Goal: Information Seeking & Learning: Learn about a topic

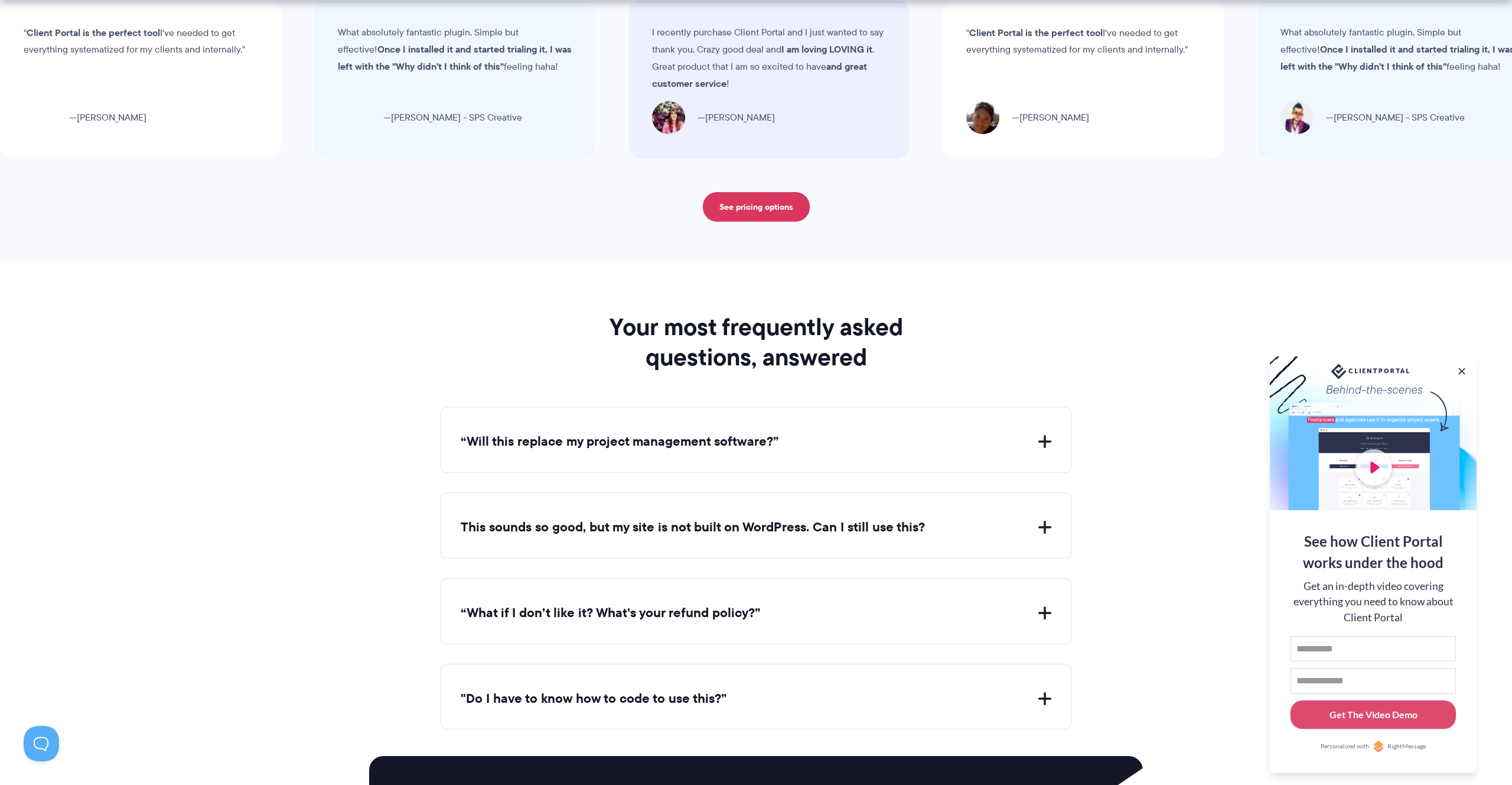
scroll to position [4258, 0]
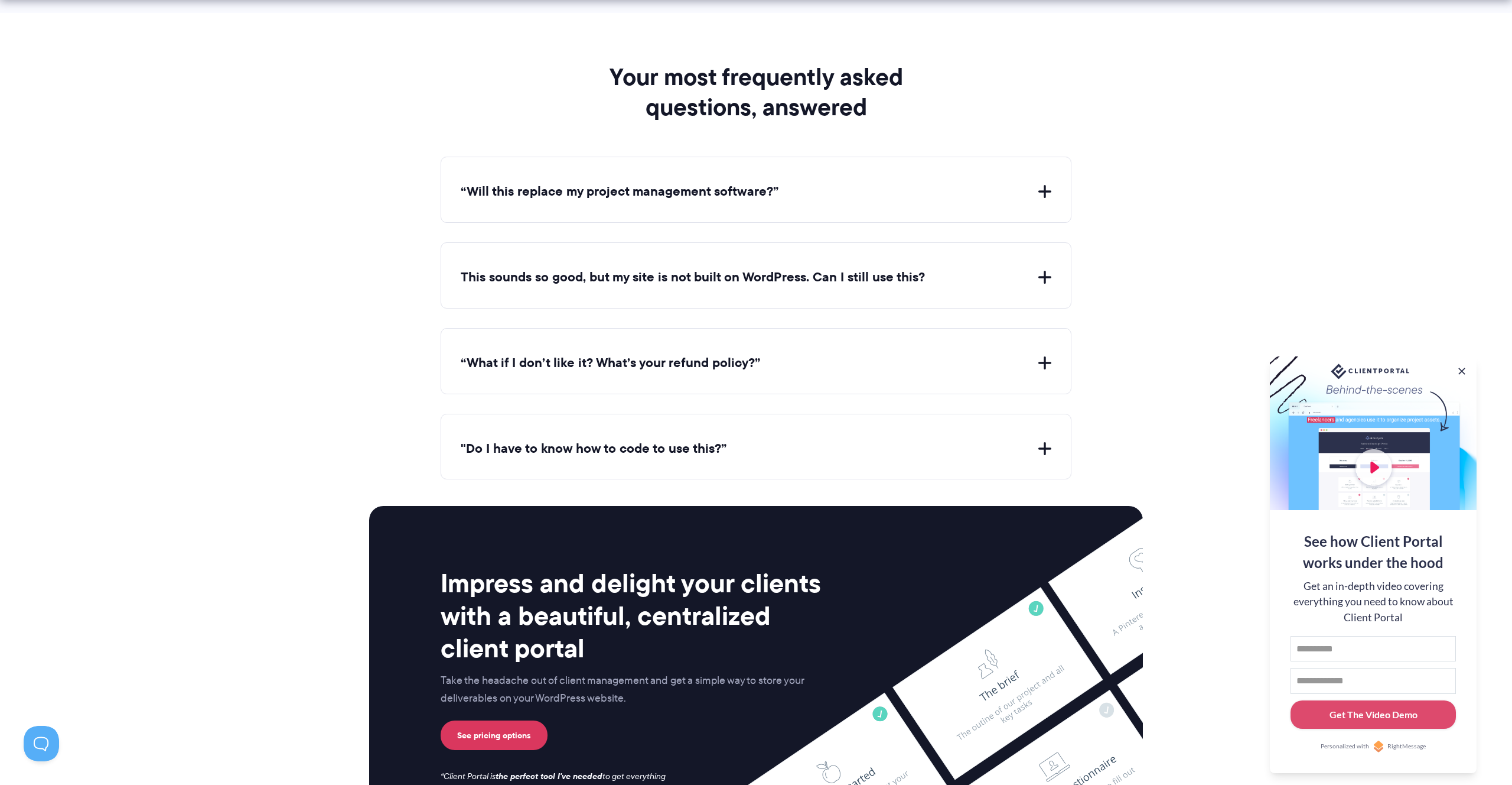
click at [585, 187] on button "“Will this replace my project management software?”" at bounding box center [756, 192] width 591 height 19
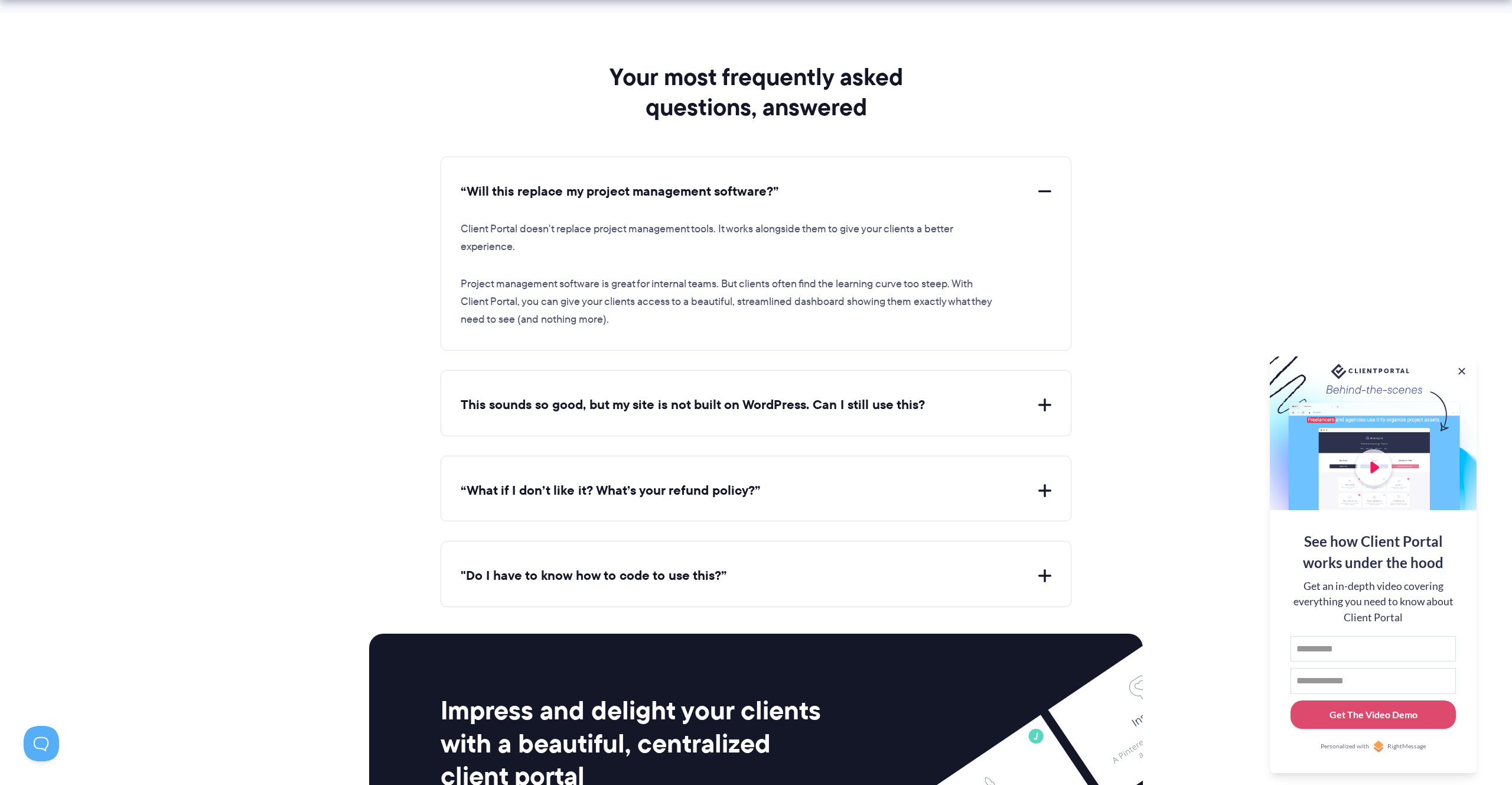
click at [680, 406] on button "This sounds so good, but my site is not built on WordPress. Can I still use thi…" at bounding box center [756, 404] width 591 height 19
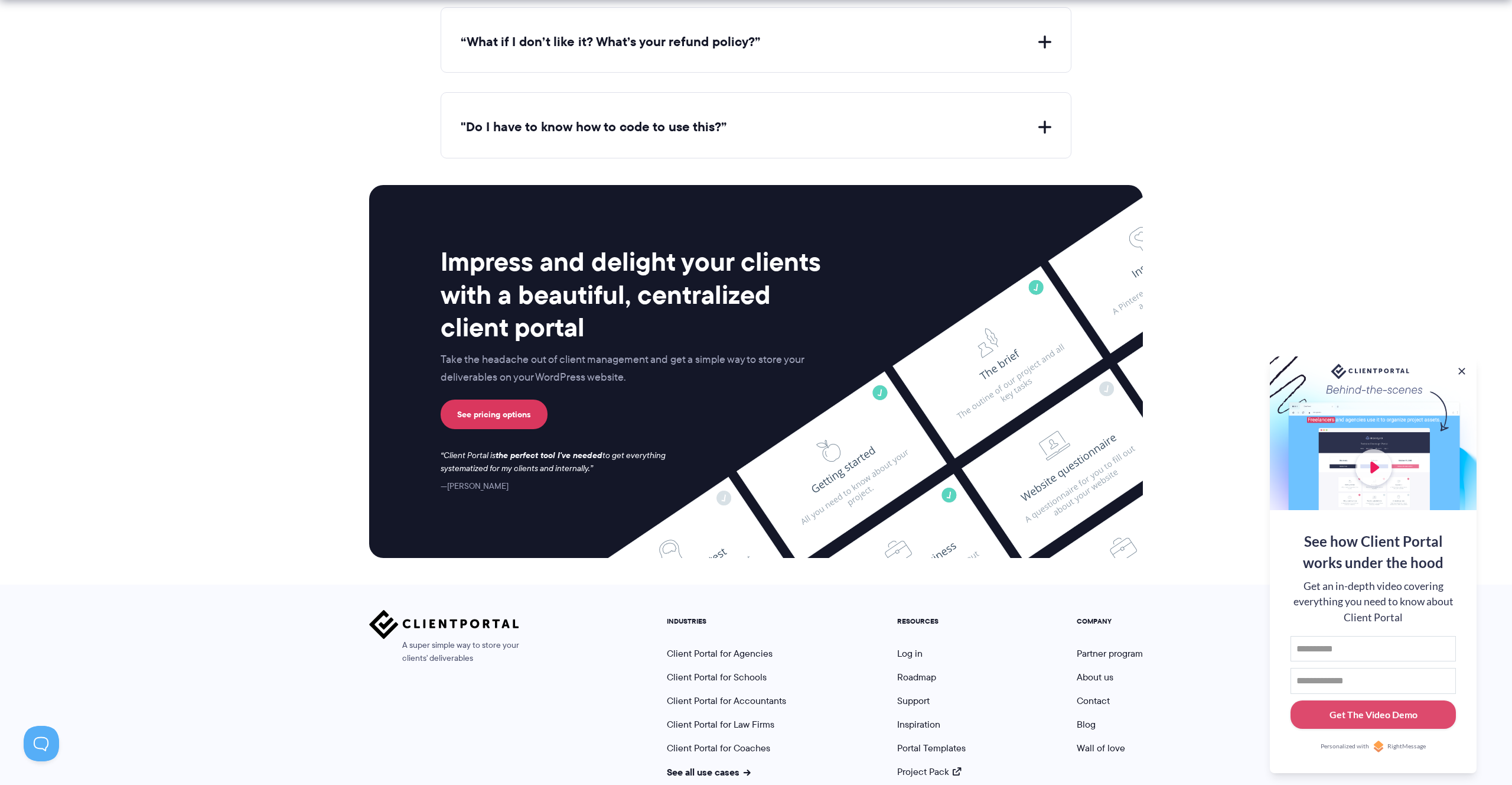
scroll to position [4882, 0]
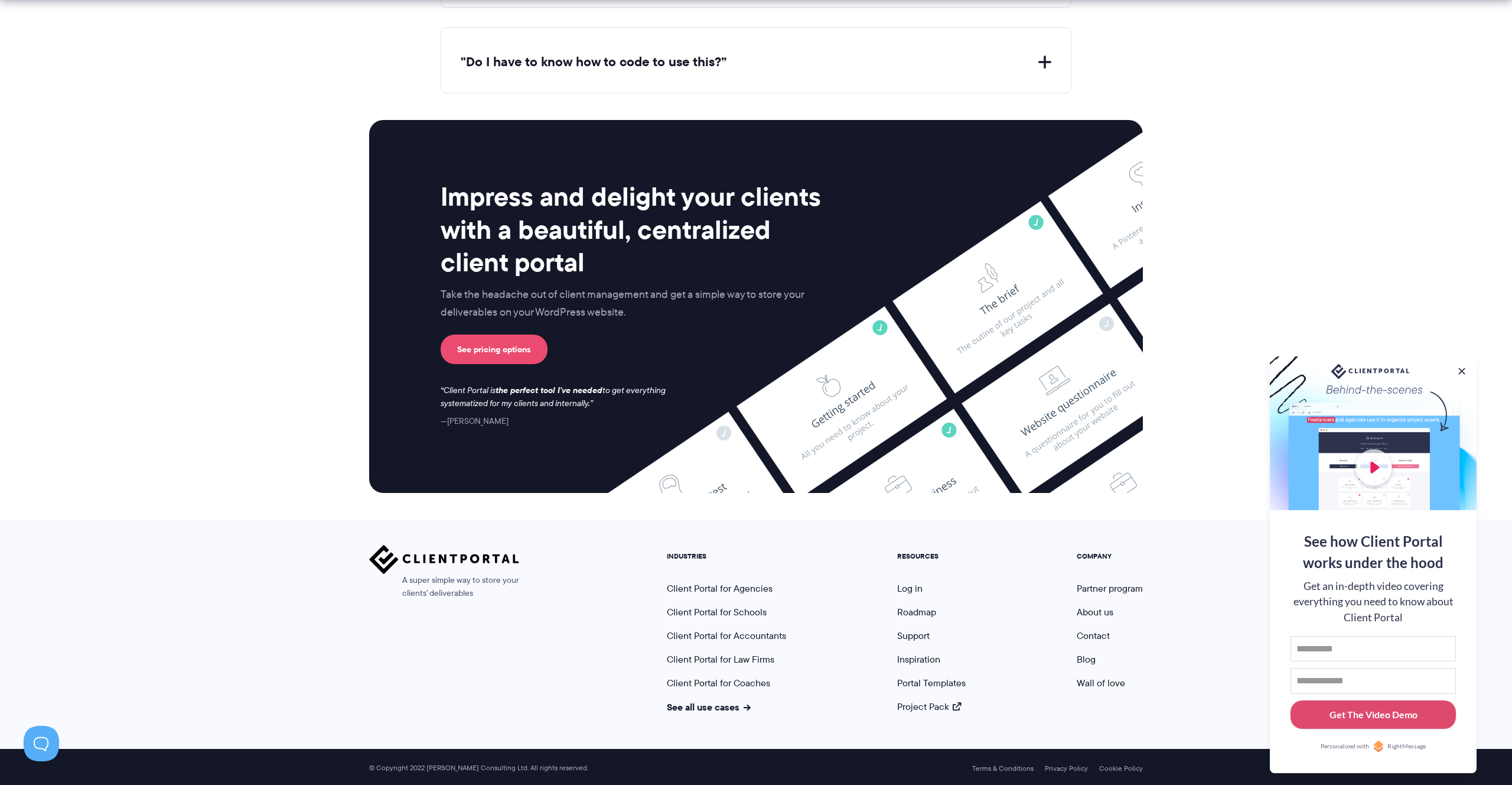
click at [509, 350] on link "See pricing options" at bounding box center [494, 349] width 107 height 30
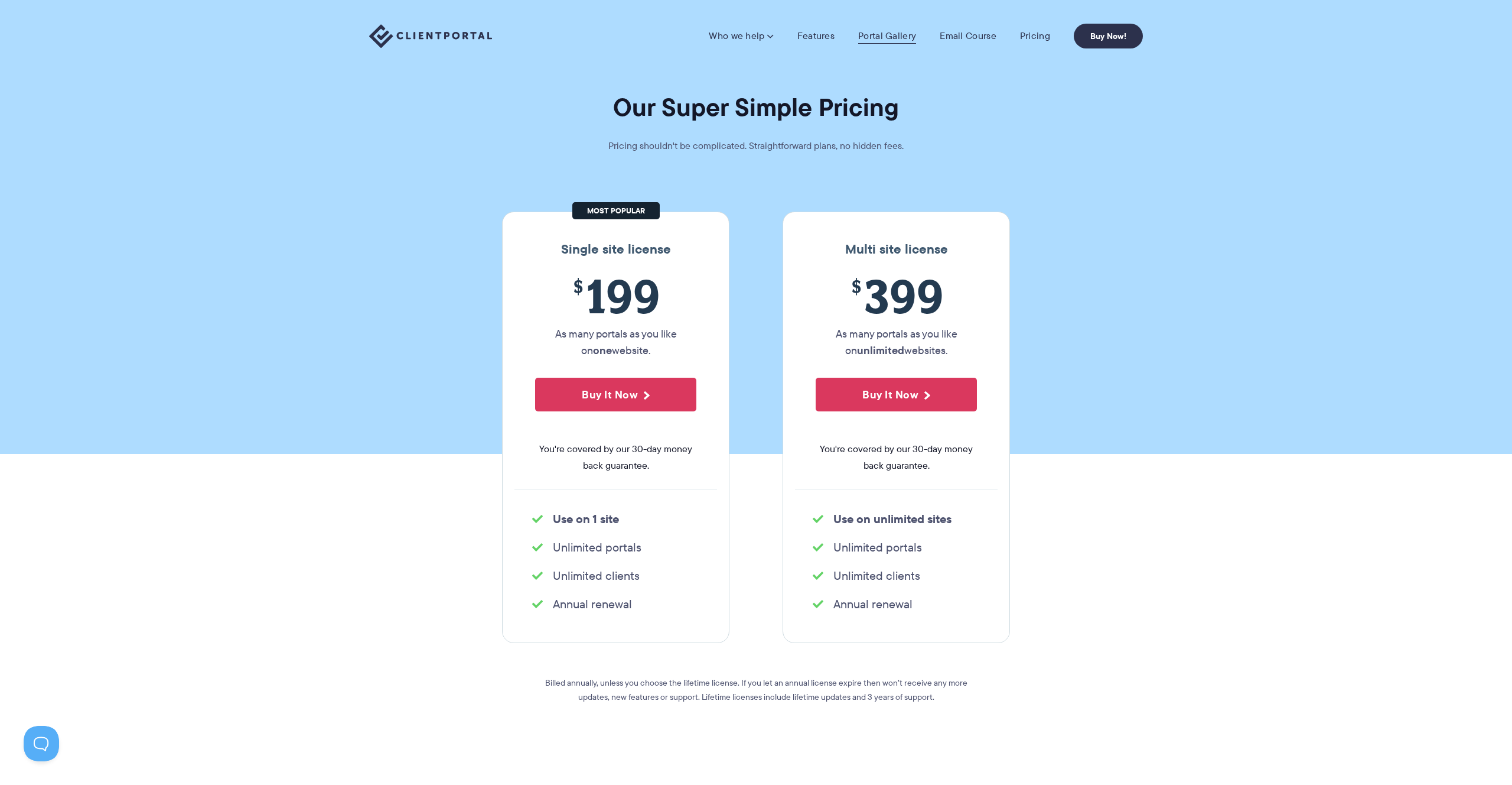
click at [887, 36] on link "Portal Gallery" at bounding box center [887, 36] width 58 height 12
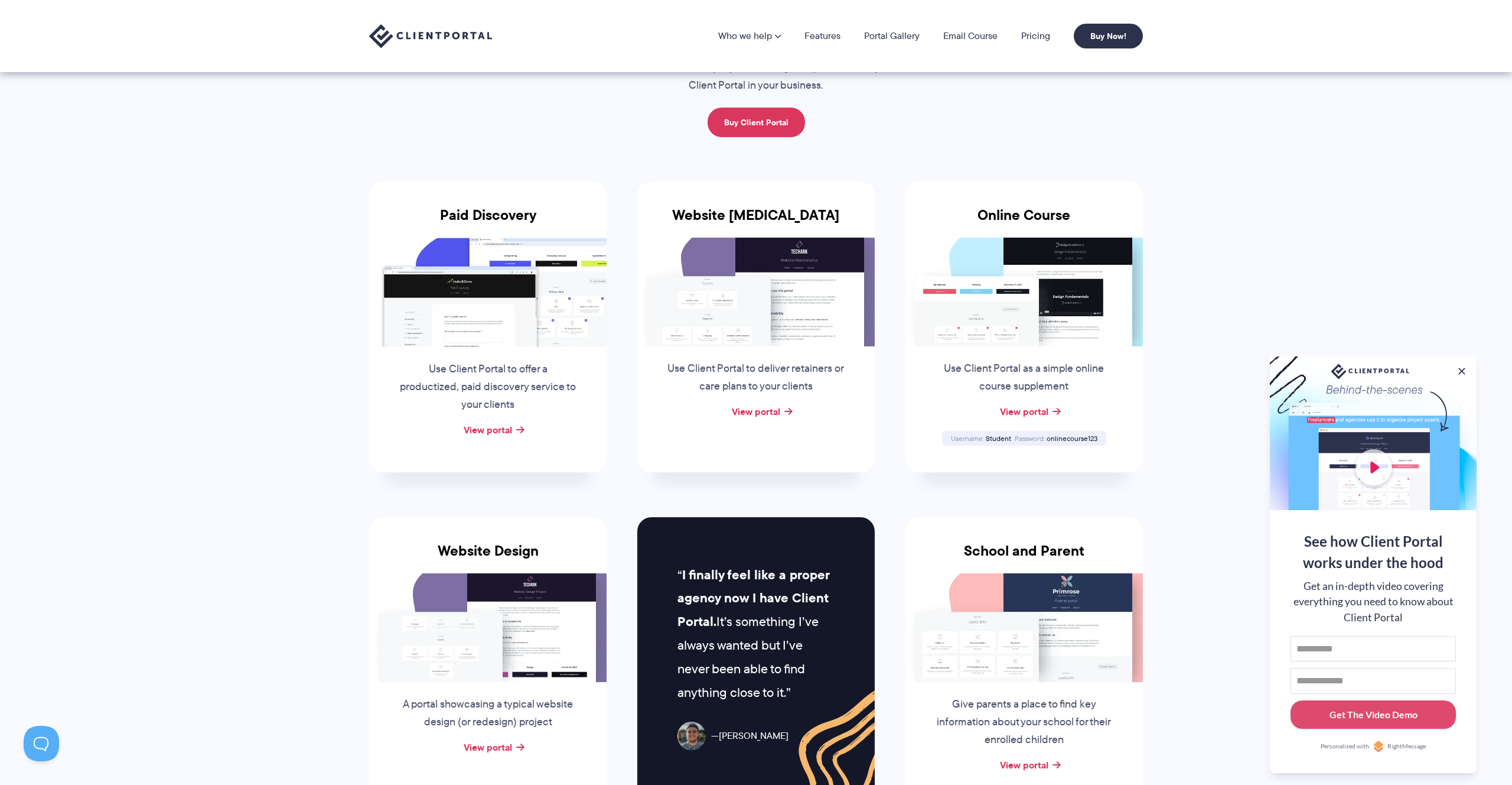
scroll to position [70, 0]
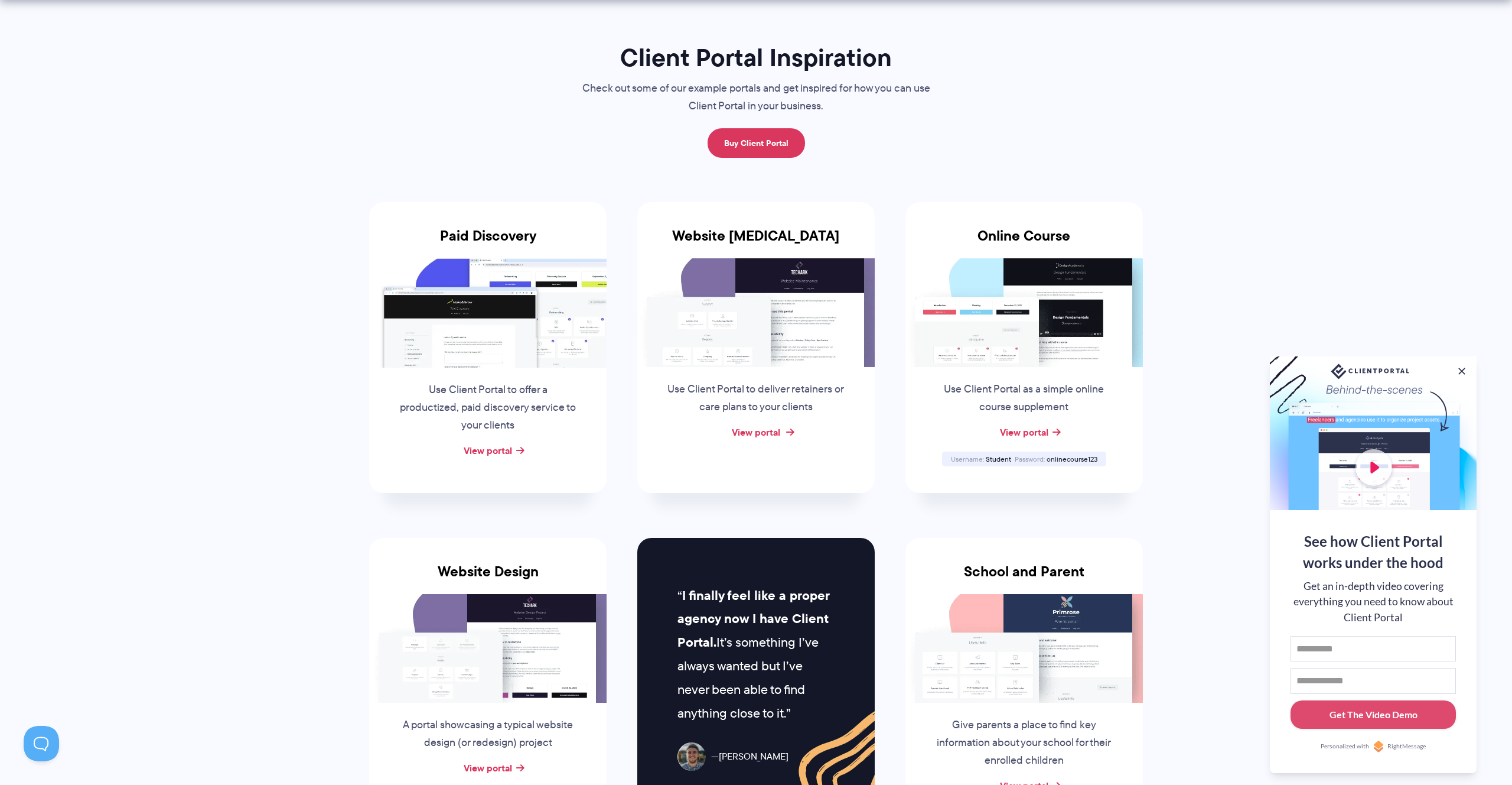
click at [755, 433] on link "View portal" at bounding box center [755, 432] width 48 height 14
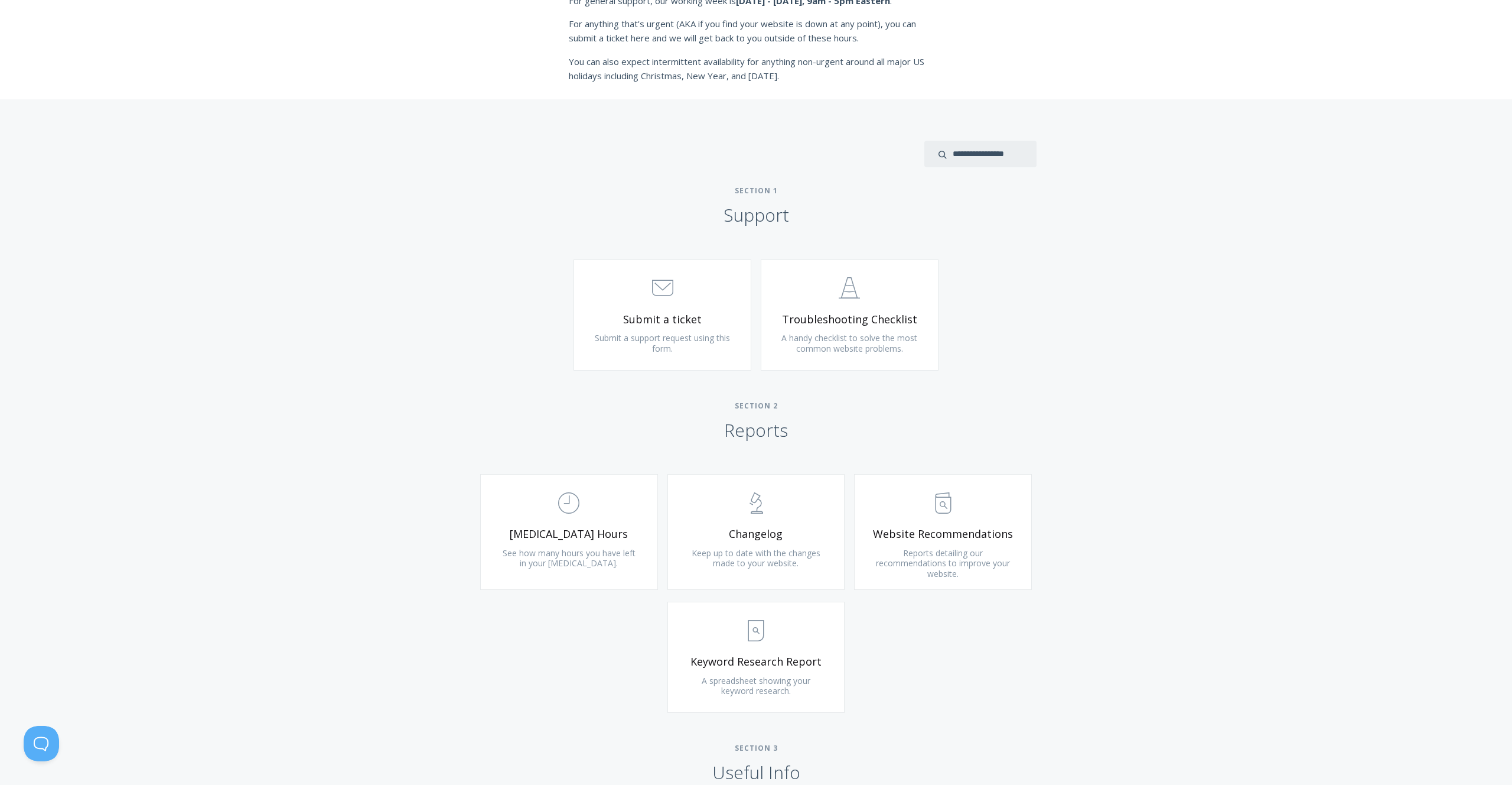
scroll to position [395, 0]
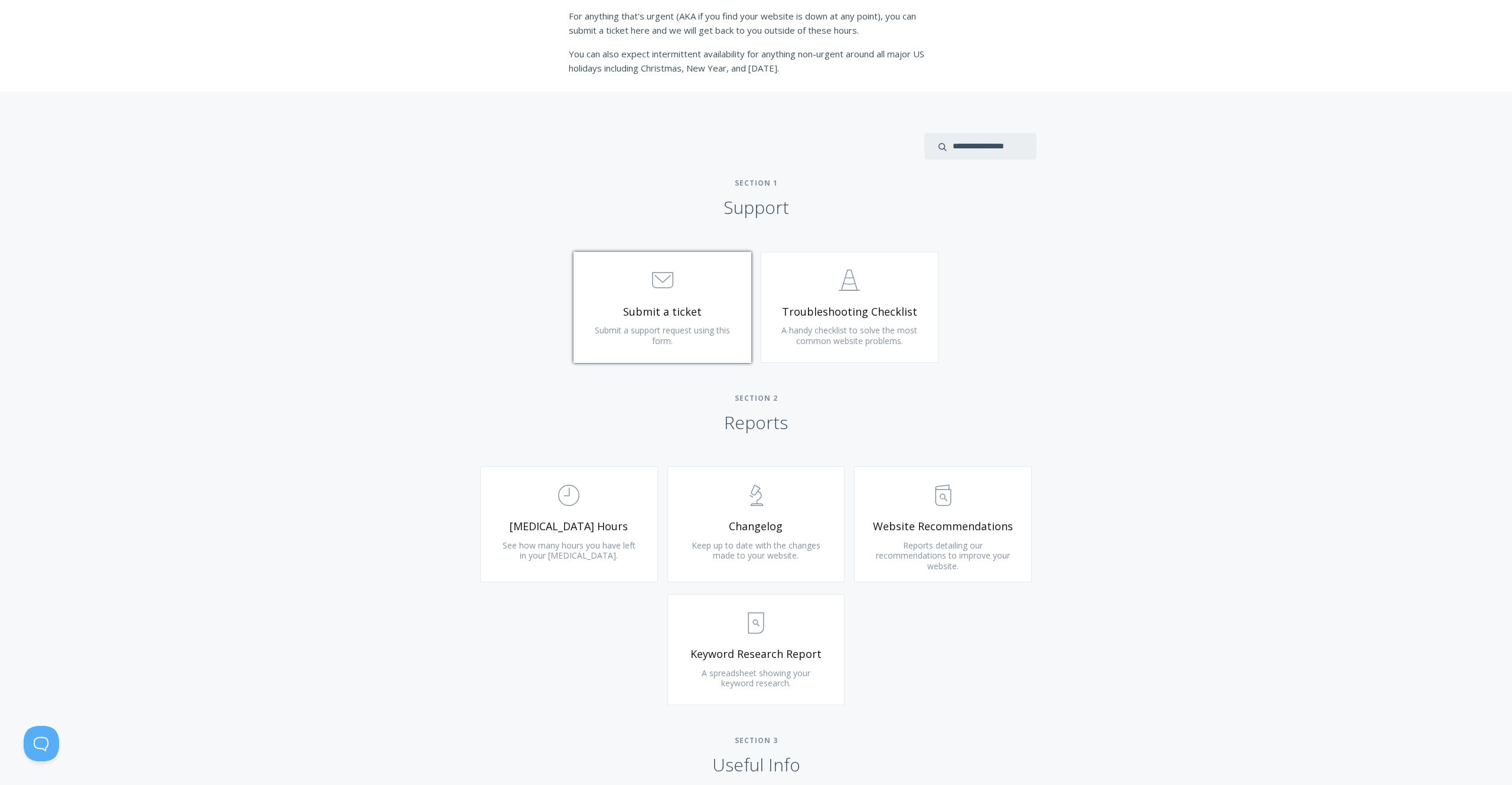
click at [659, 320] on link ".st0{fill:none;stroke:#000000;stroke-width:2;stroke-miterlimit:10;} 3. Communic…" at bounding box center [662, 307] width 178 height 111
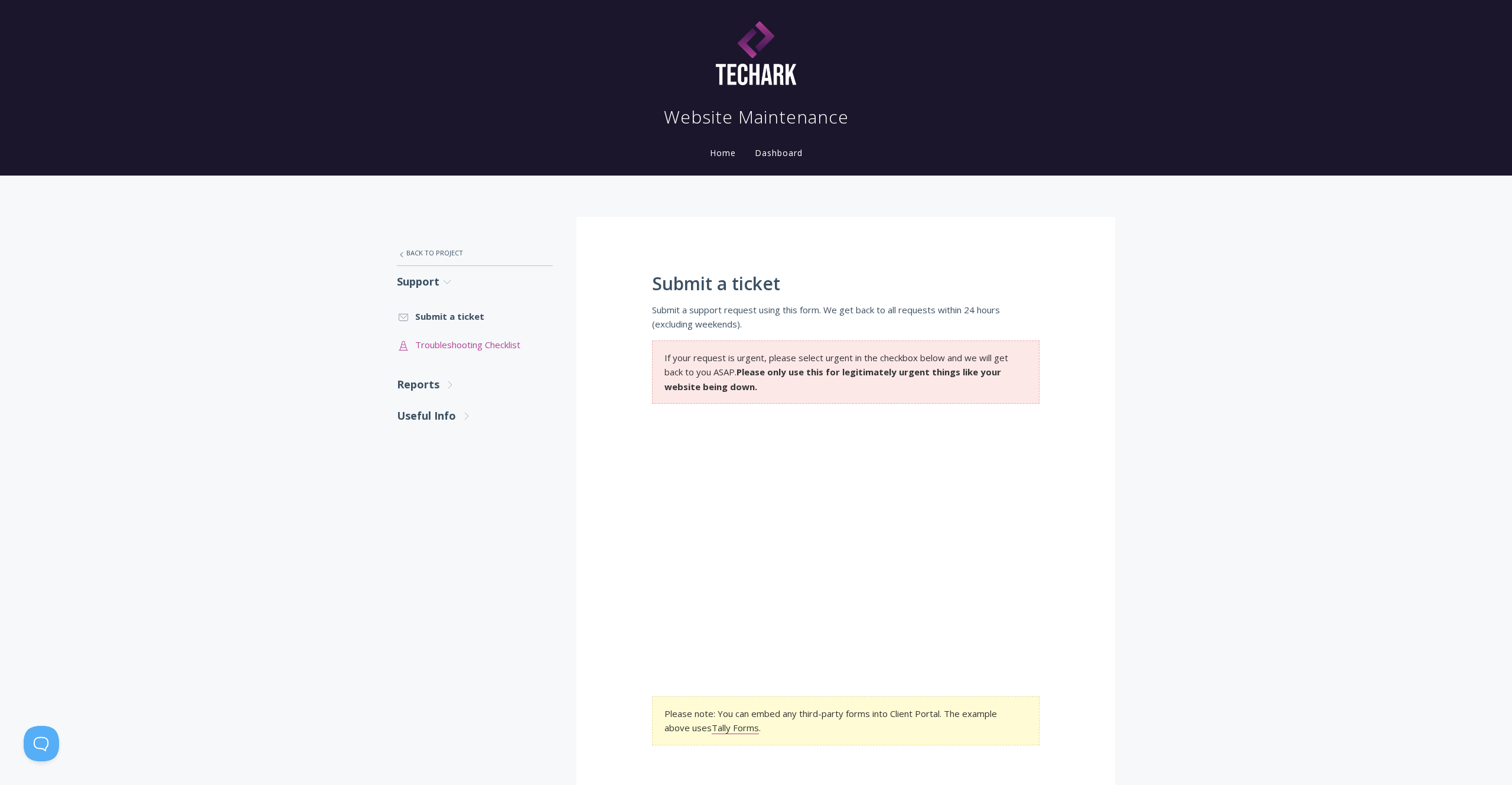
click at [430, 340] on link ".st0{fill:none;stroke:#000000;stroke-width:2;stroke-miterlimit:10;} Untitled-24…" at bounding box center [475, 344] width 156 height 29
click at [415, 375] on link "Reports .st0{fill:none;stroke:#000000;stroke-width:2;stroke-miterlimit:10;} Unt…" at bounding box center [475, 385] width 156 height 31
click at [457, 419] on link ".st0{fill:none;stroke:#000000;stroke-width:2;stroke-miterlimit:10;} Untitled-18…" at bounding box center [475, 418] width 156 height 29
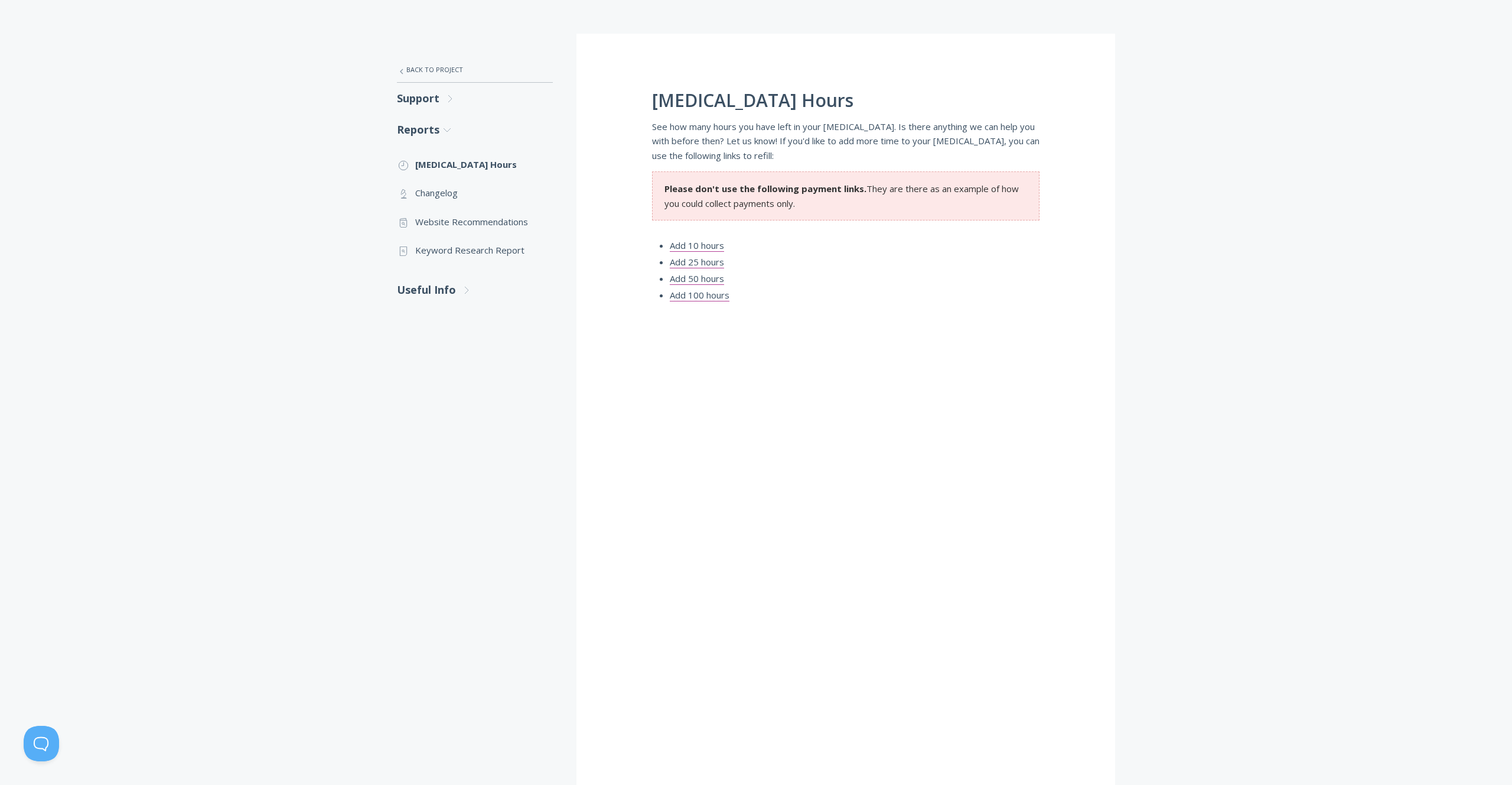
scroll to position [183, 0]
click at [426, 190] on link ".st0{fill:none;stroke:#000000;stroke-width:2;stroke-miterlimit:10;} Untitled-25…" at bounding box center [475, 193] width 156 height 29
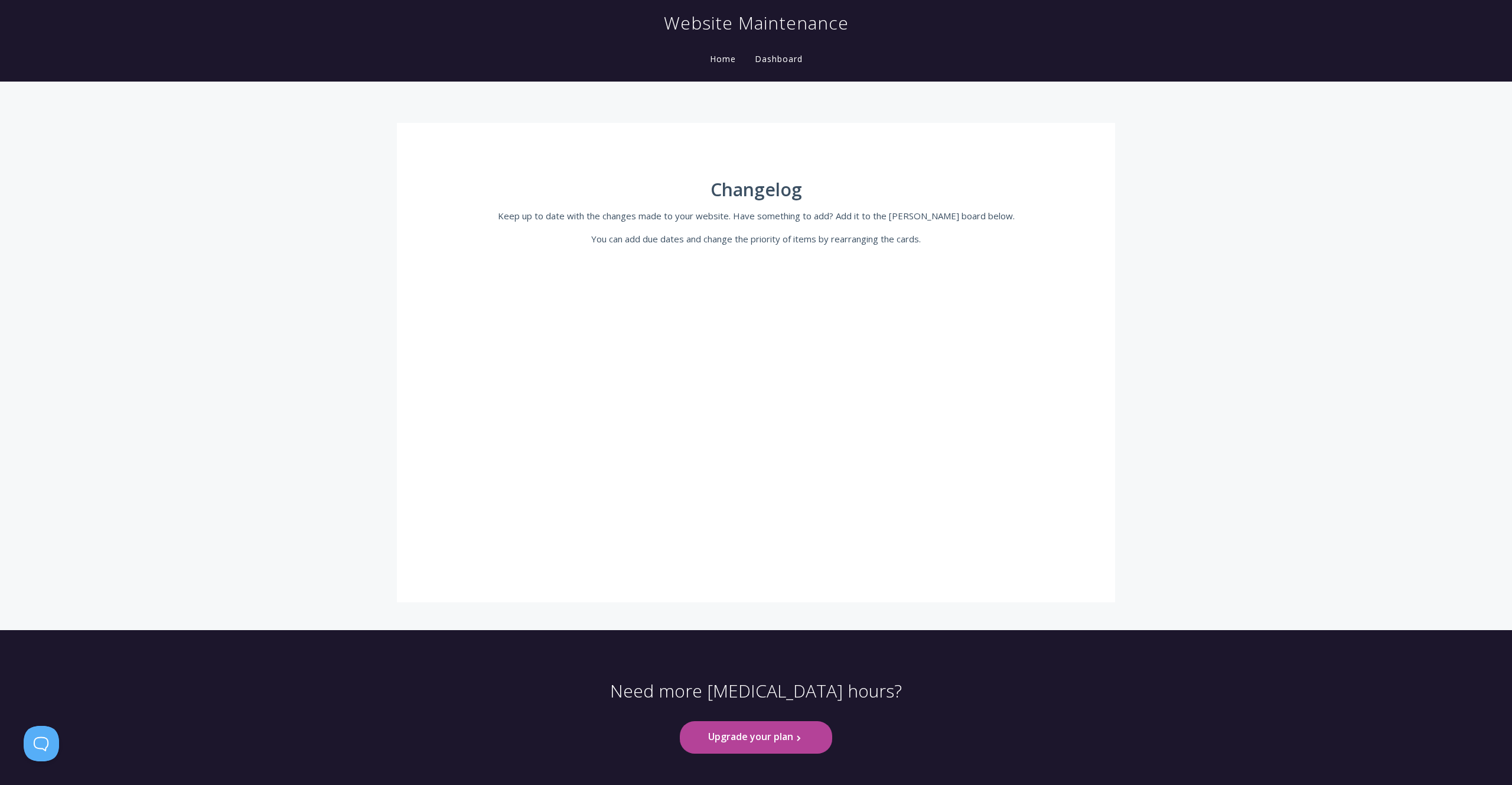
scroll to position [143, 0]
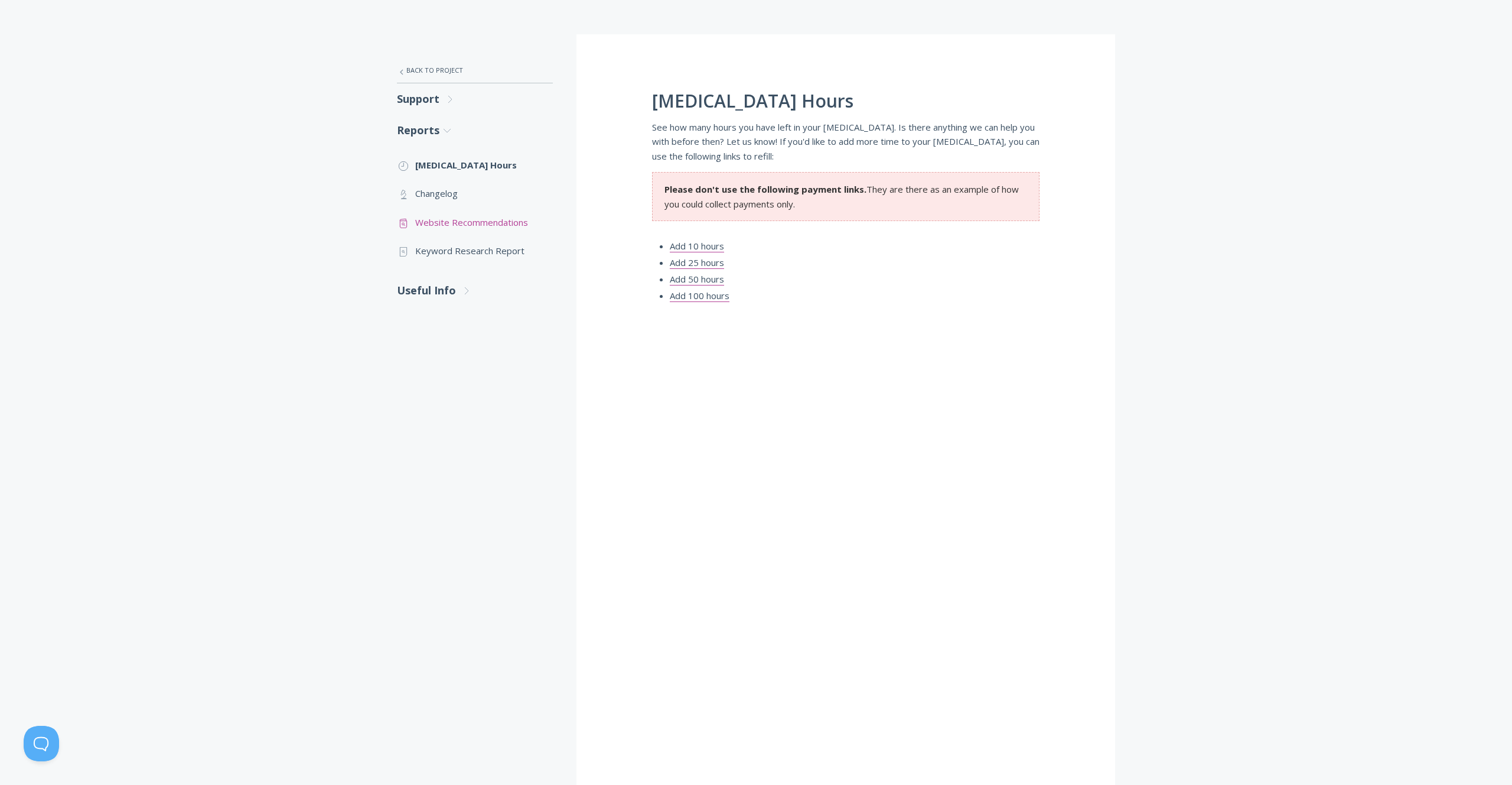
click at [430, 219] on link ".st0{fill:none;stroke:#000000;stroke-width:2;stroke-miterlimit:10;} Untitled-13…" at bounding box center [475, 221] width 156 height 29
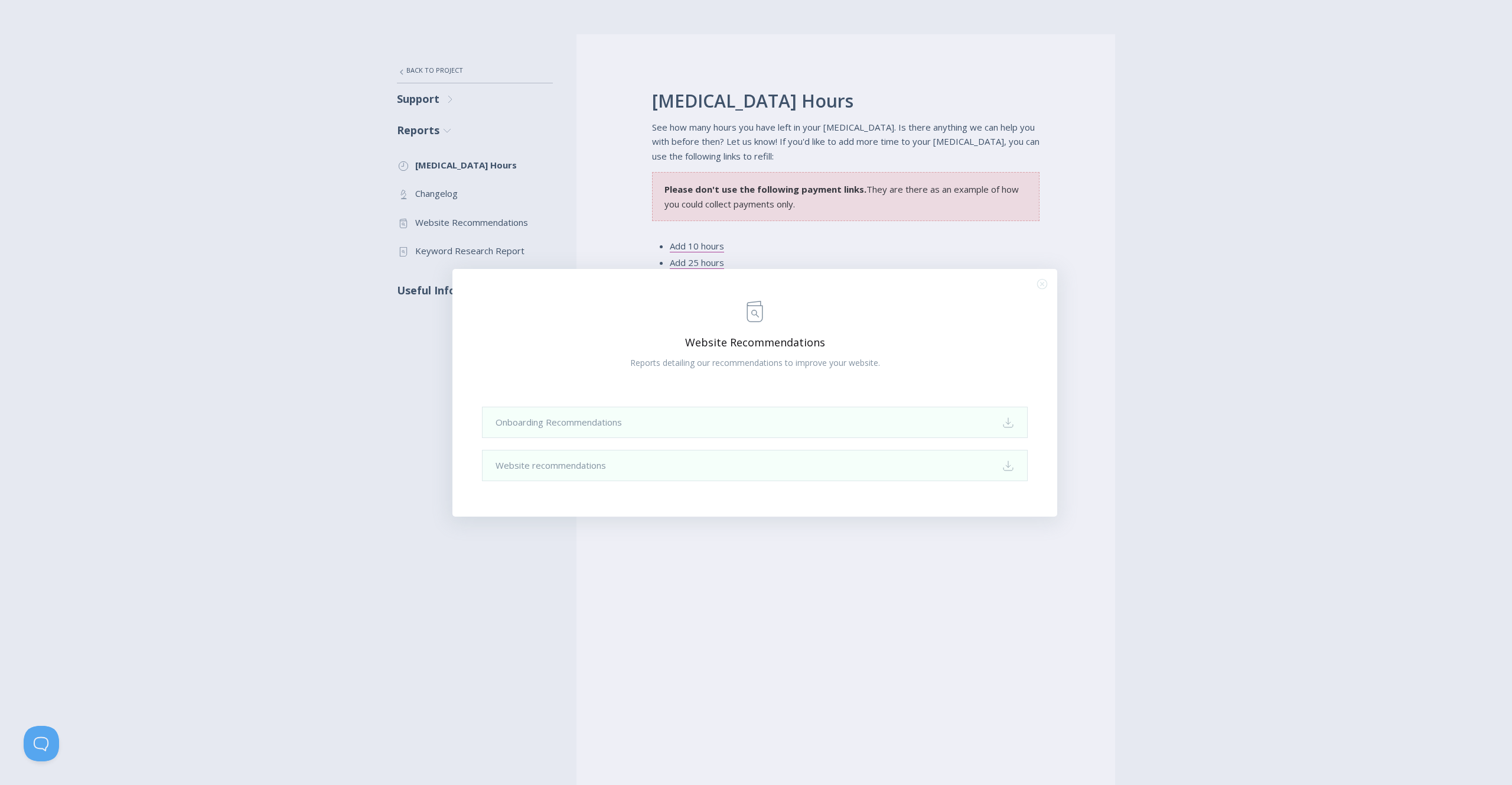
click at [366, 409] on div ".st0{fill:none;stroke:#000000;stroke-width:2;stroke-miterlimit:10;} Untitled-13…" at bounding box center [756, 392] width 1512 height 785
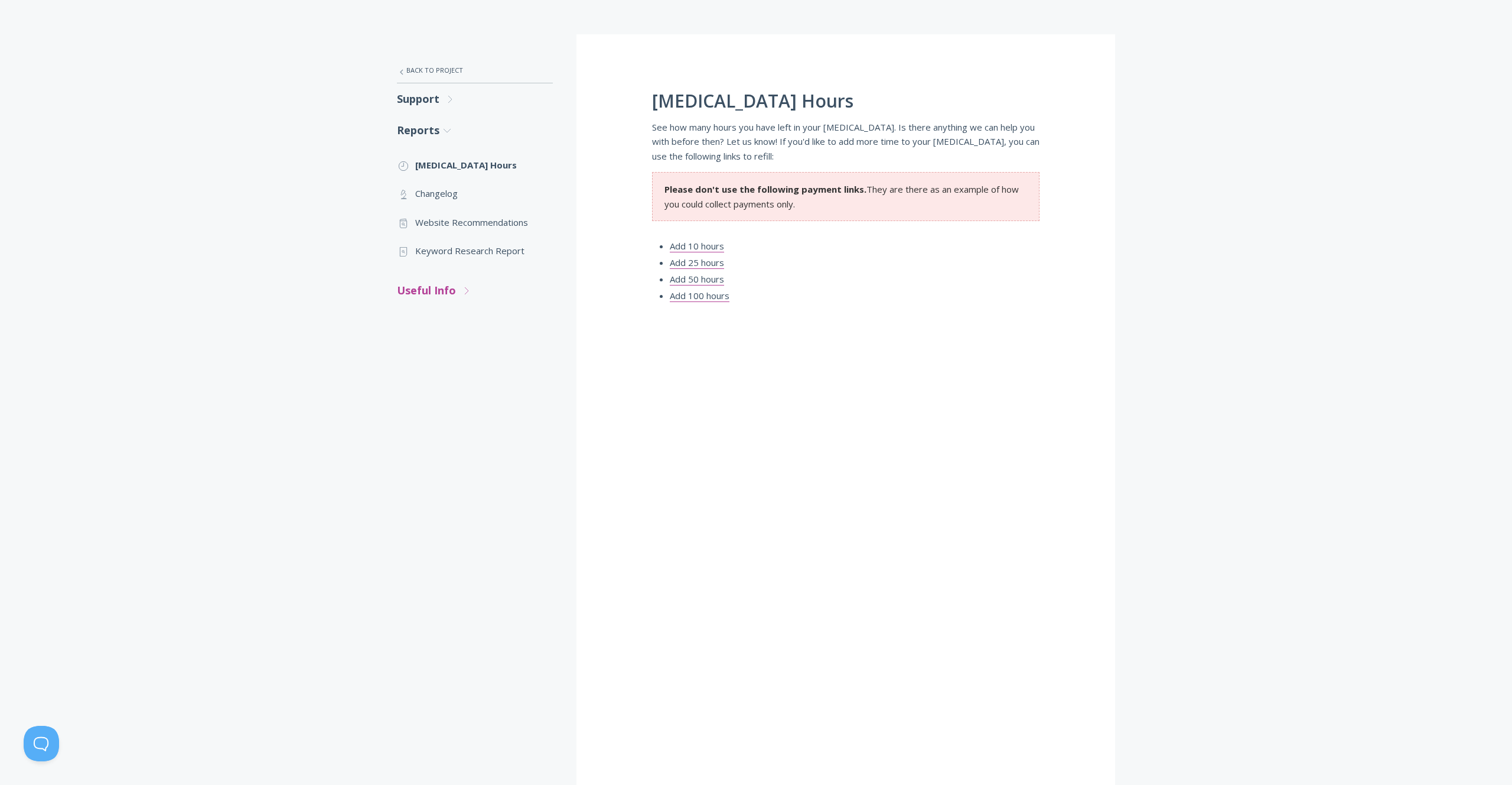
click at [446, 285] on link "Useful Info .st0{fill:none;stroke:#000000;stroke-width:2;stroke-miterlimit:10;}…" at bounding box center [475, 290] width 156 height 31
click at [447, 327] on link ".cls-1{fill:none;stroke:#000;stroke-miterlimit:10;stroke-width:2px;} 1. General…" at bounding box center [475, 325] width 156 height 29
click at [436, 295] on link "Useful Info .st0{fill:none;stroke:#000000;stroke-width:2;stroke-miterlimit:10;}…" at bounding box center [475, 290] width 156 height 31
click at [445, 385] on link ".st0{fill:none;stroke:#000000;stroke-width:2;stroke-miterlimit:10;} Financial I…" at bounding box center [475, 382] width 156 height 29
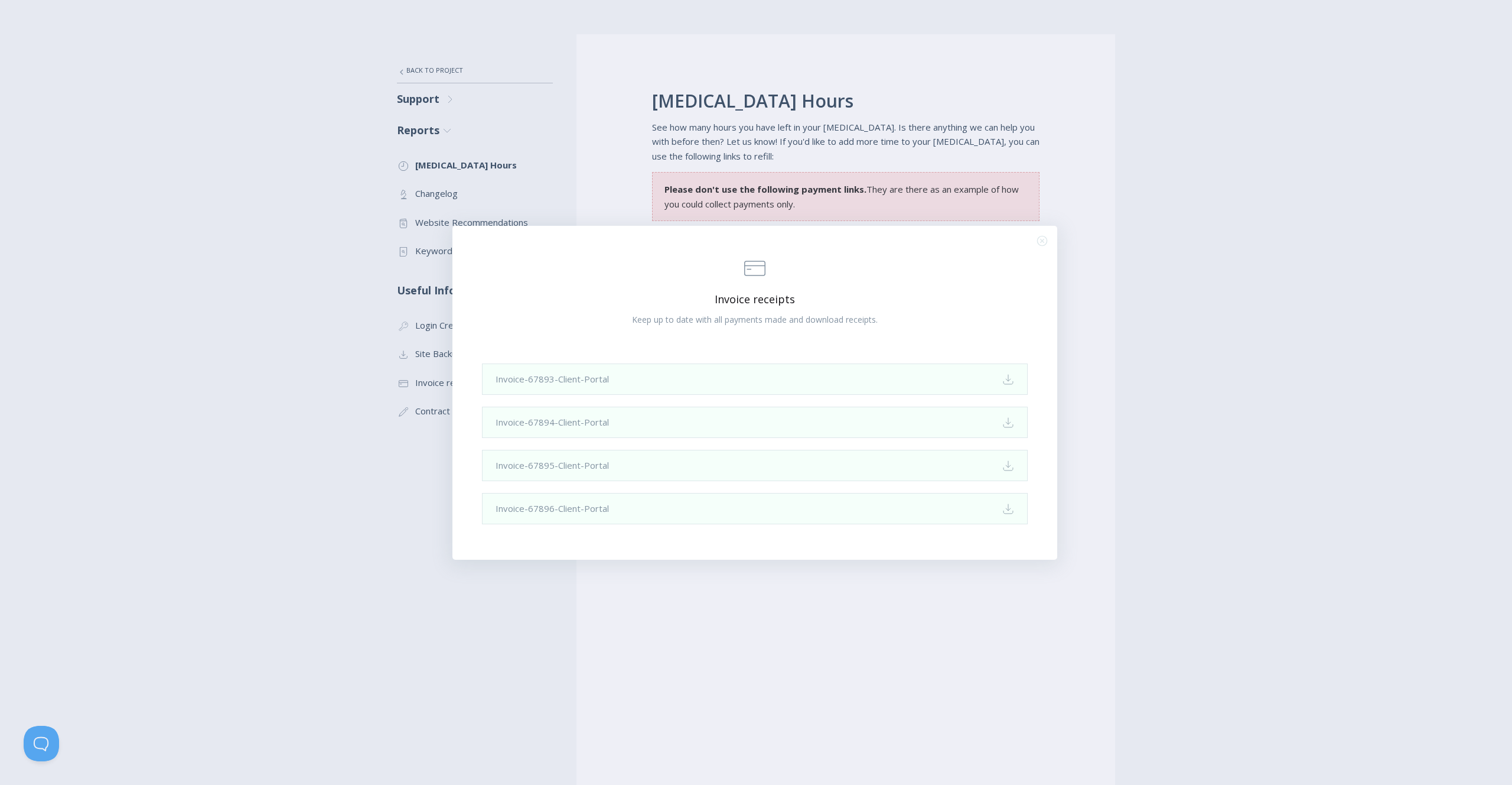
click at [426, 545] on div ".st0{fill:none;stroke:#000000;stroke-width:2;stroke-miterlimit:10;} Financial I…" at bounding box center [756, 392] width 1512 height 785
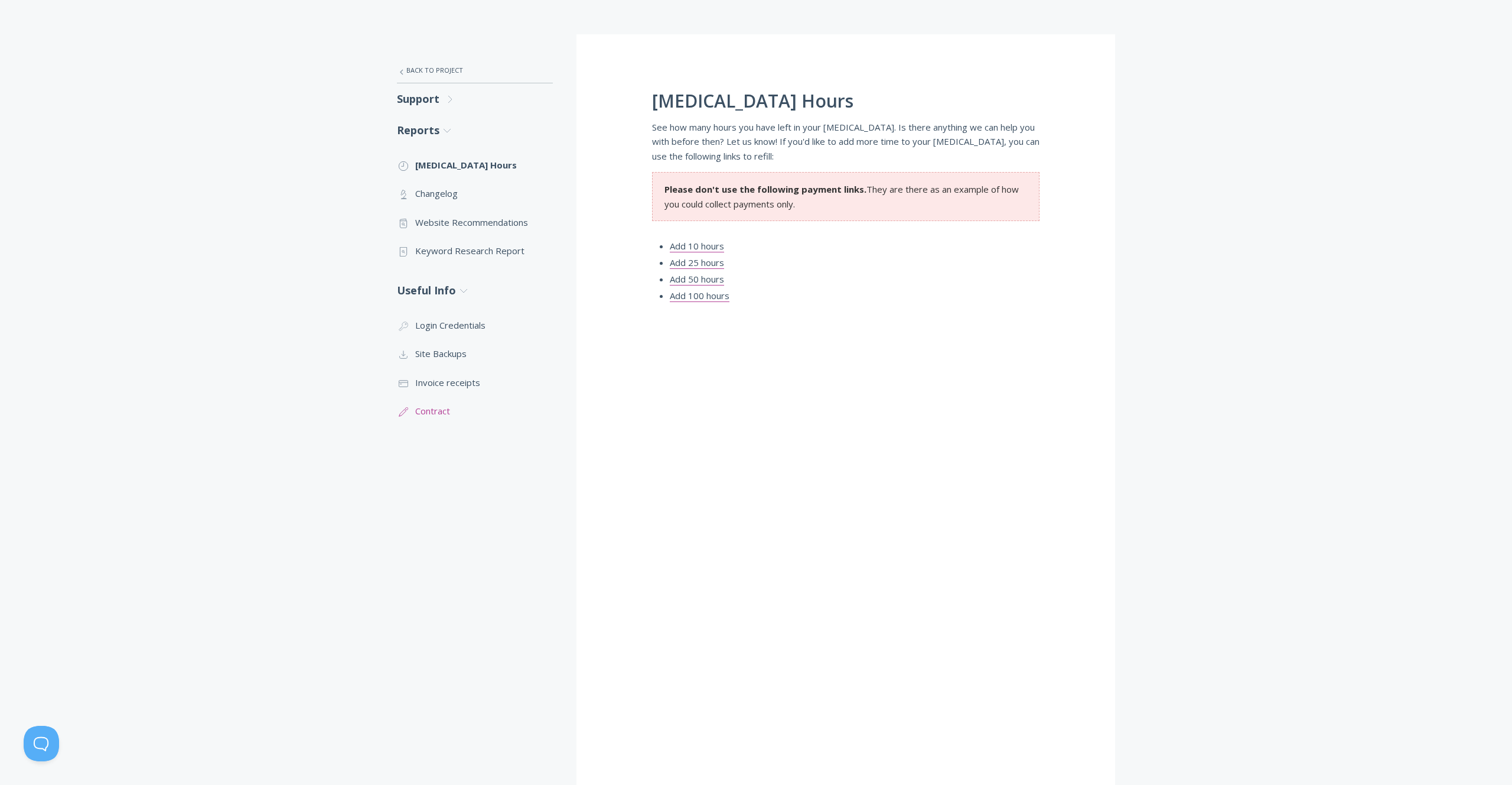
click at [419, 407] on link ".st0{fill:none;stroke:#000000;stroke-width:2;stroke-miterlimit:10;} 1. General …" at bounding box center [475, 410] width 156 height 29
click at [422, 102] on link "Support .st0{fill:none;stroke:#000000;stroke-width:2;stroke-miterlimit:10;} Unt…" at bounding box center [475, 99] width 156 height 31
click at [450, 267] on link ".st0{fill:none;stroke:#000000;stroke-width:2;stroke-miterlimit:10;} Untitled-25…" at bounding box center [475, 265] width 156 height 29
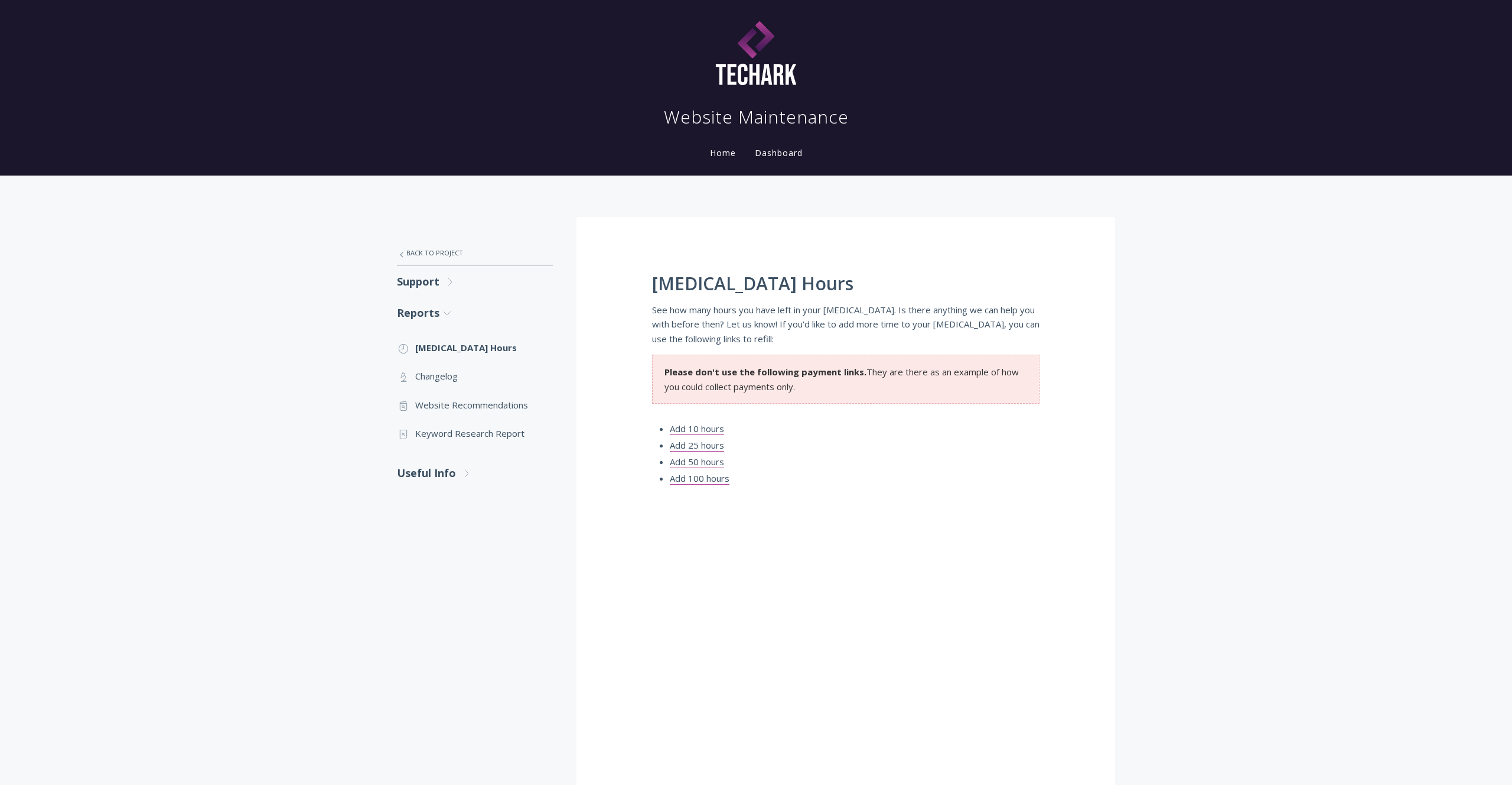
scroll to position [183, 0]
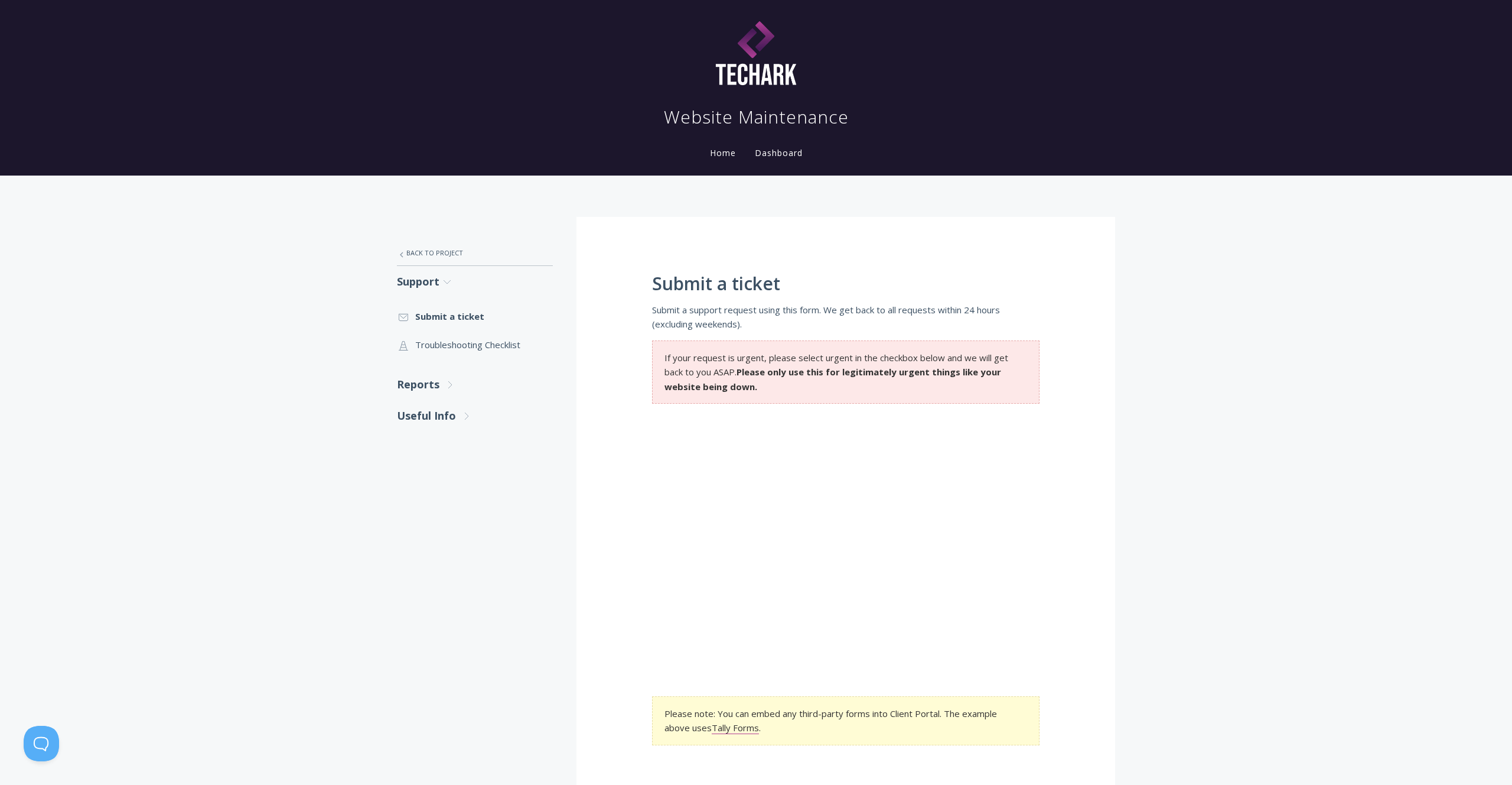
click at [729, 153] on link "Home" at bounding box center [723, 152] width 30 height 11
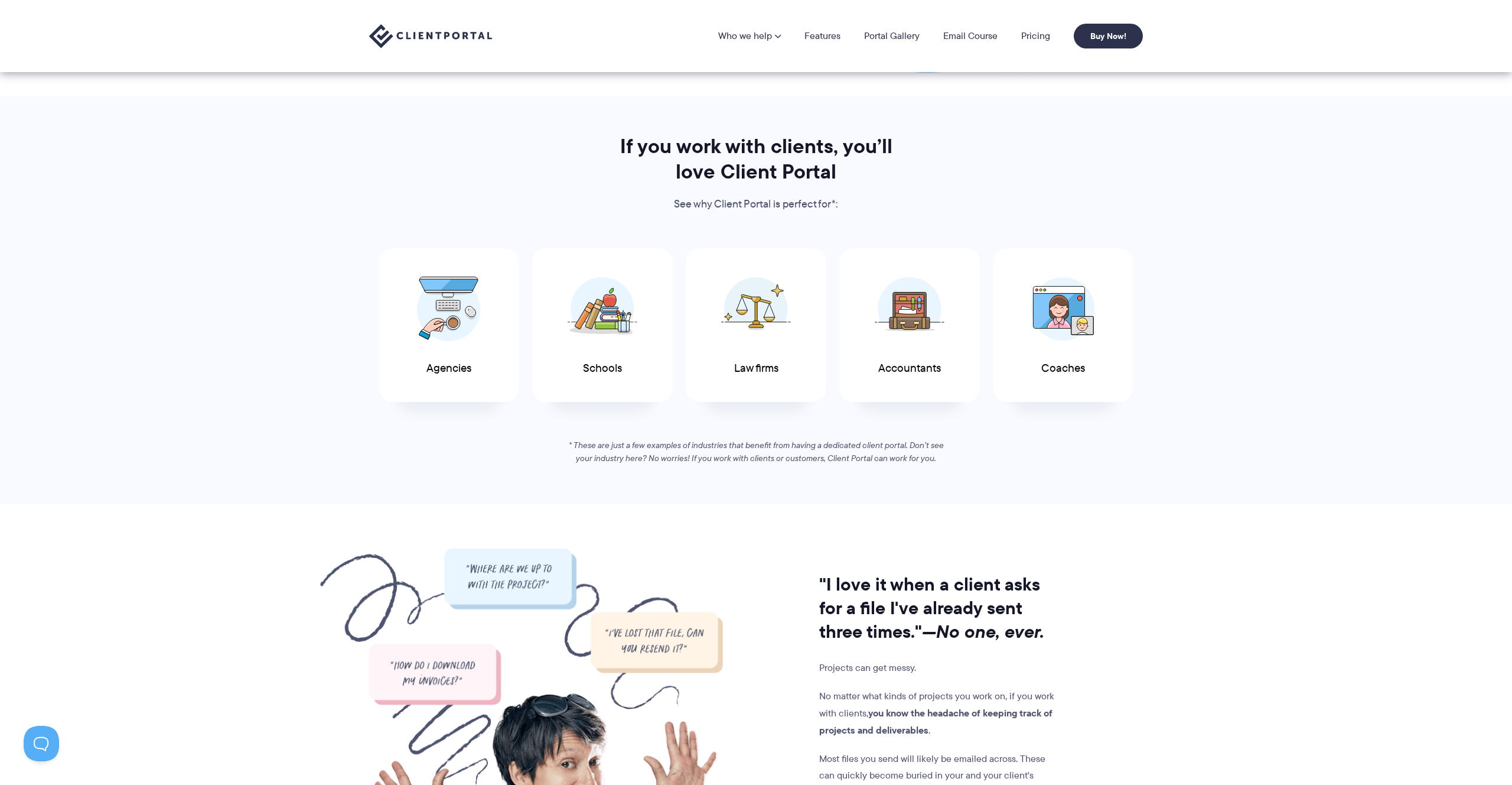
scroll to position [479, 0]
